Goal: Task Accomplishment & Management: Manage account settings

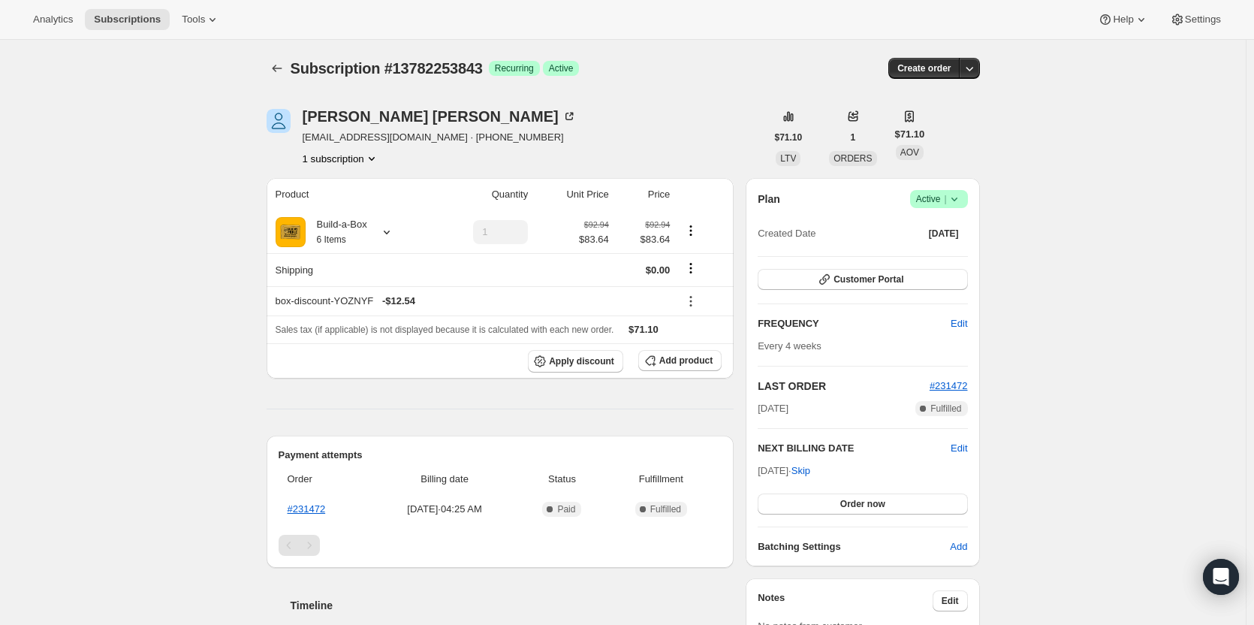
click at [954, 200] on icon at bounding box center [954, 198] width 15 height 15
click at [953, 252] on span "Cancel subscription" at bounding box center [943, 254] width 85 height 11
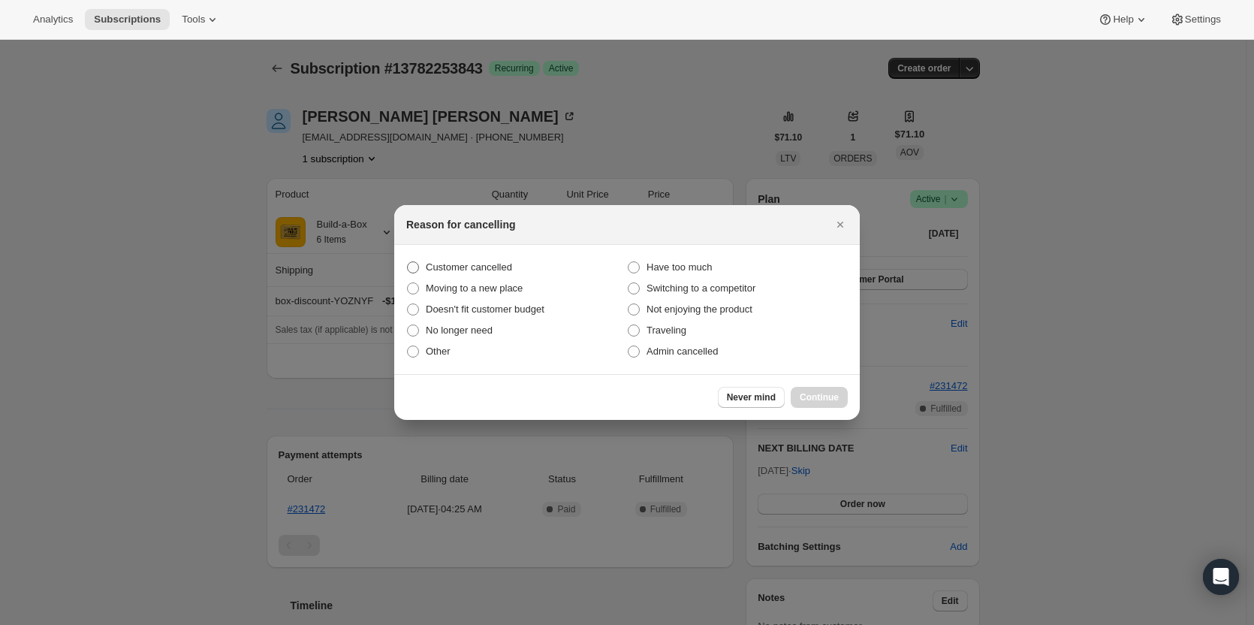
click at [432, 267] on span "Customer cancelled" at bounding box center [469, 266] width 86 height 11
click at [408, 262] on input "Customer cancelled" at bounding box center [407, 261] width 1 height 1
radio input "true"
click at [843, 405] on button "Continue" at bounding box center [819, 397] width 57 height 21
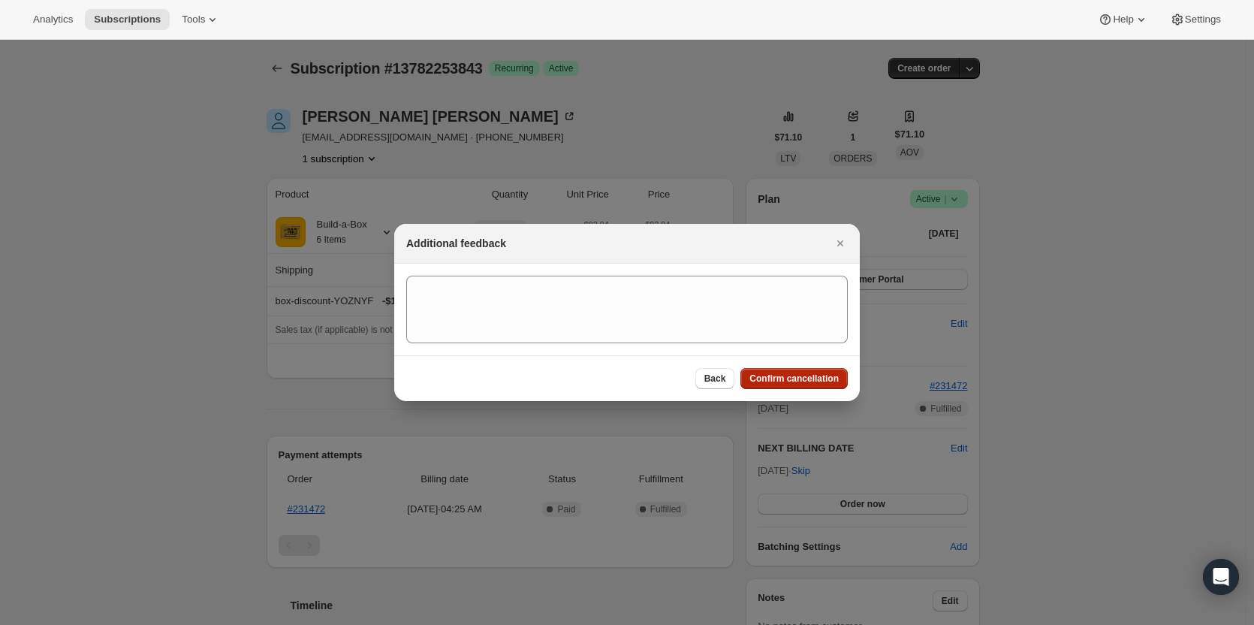
click at [818, 385] on button "Confirm cancellation" at bounding box center [793, 378] width 107 height 21
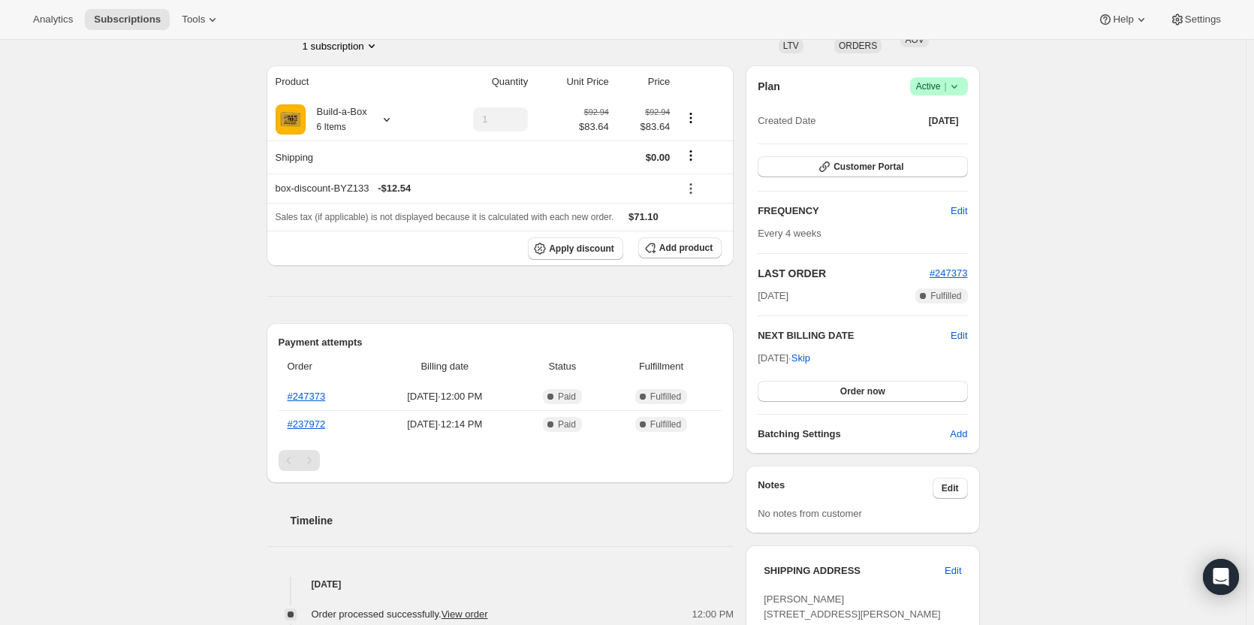
scroll to position [75, 0]
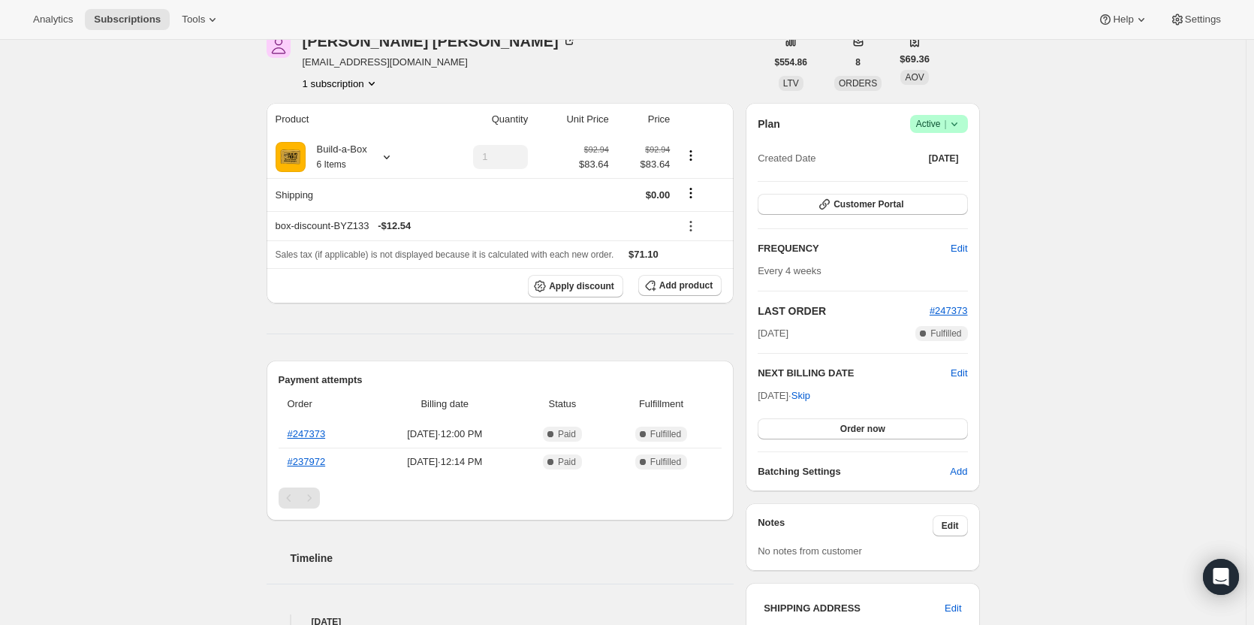
click at [950, 122] on icon at bounding box center [954, 123] width 15 height 15
click at [925, 180] on span "Cancel subscription" at bounding box center [943, 178] width 85 height 11
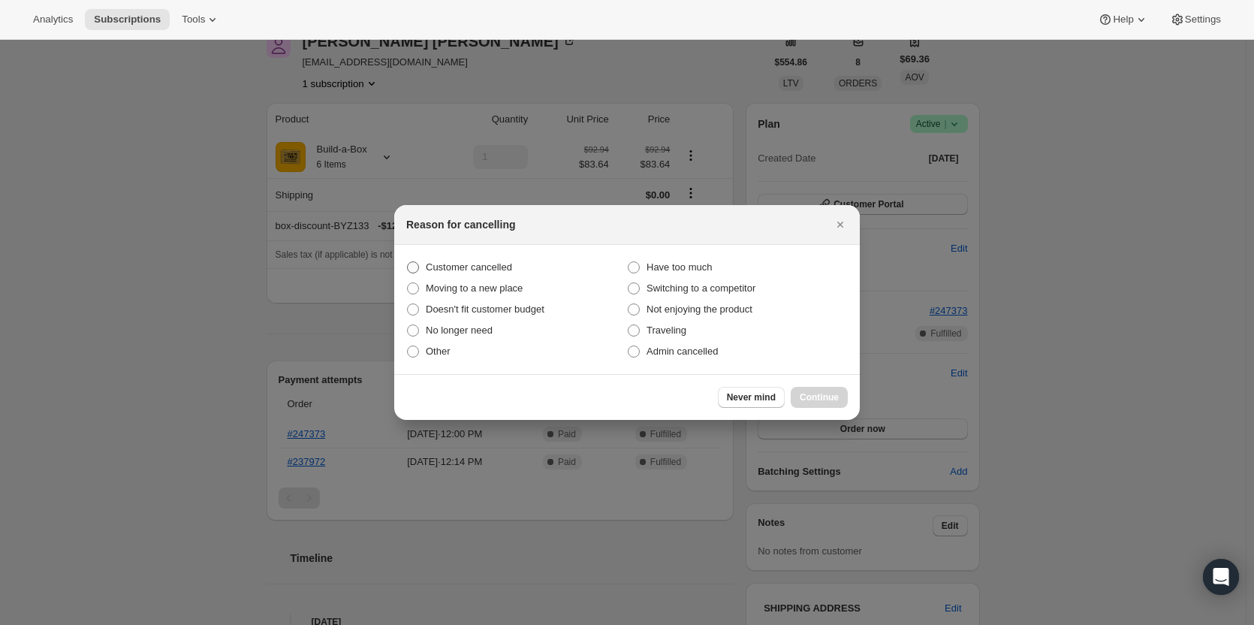
click at [496, 258] on label "Customer cancelled" at bounding box center [516, 267] width 221 height 21
click at [408, 261] on input "Customer cancelled" at bounding box center [407, 261] width 1 height 1
radio input "true"
click at [826, 394] on span "Continue" at bounding box center [819, 397] width 39 height 12
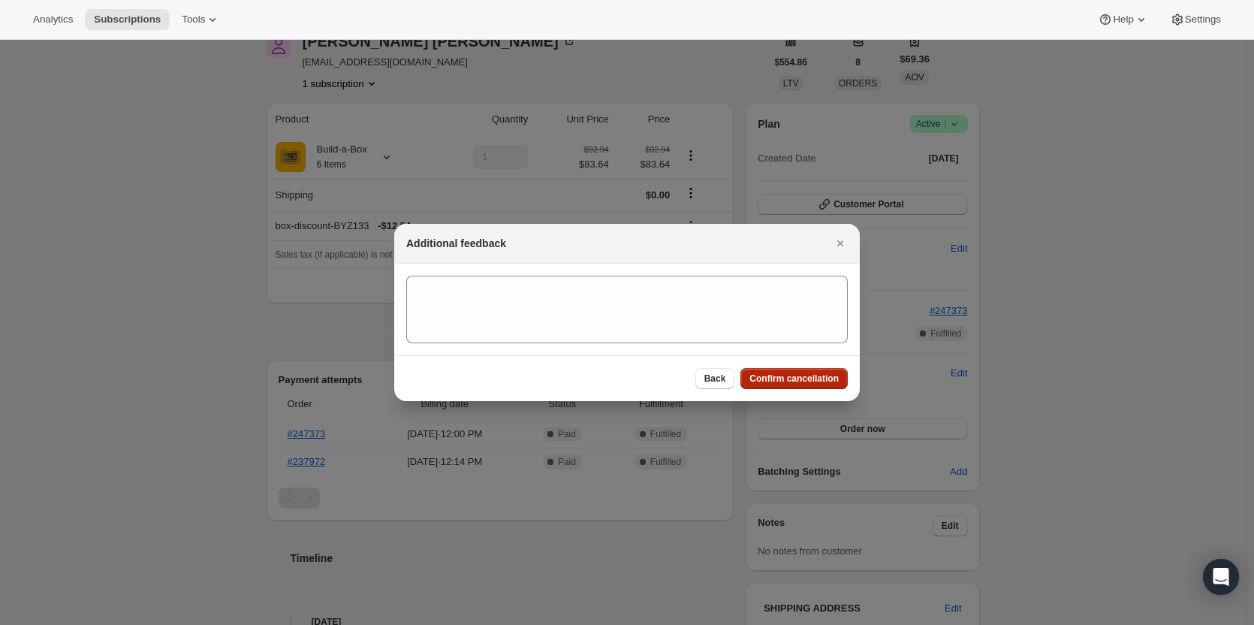
click at [819, 380] on span "Confirm cancellation" at bounding box center [793, 378] width 89 height 12
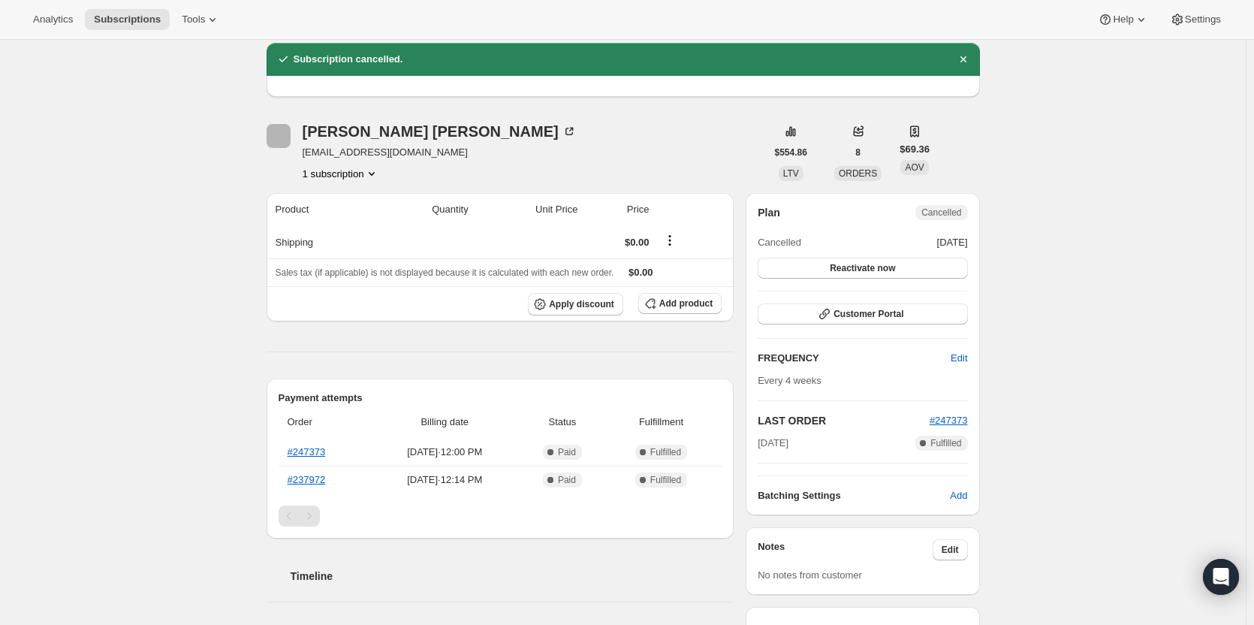
scroll to position [75, 0]
